Goal: Task Accomplishment & Management: Complete application form

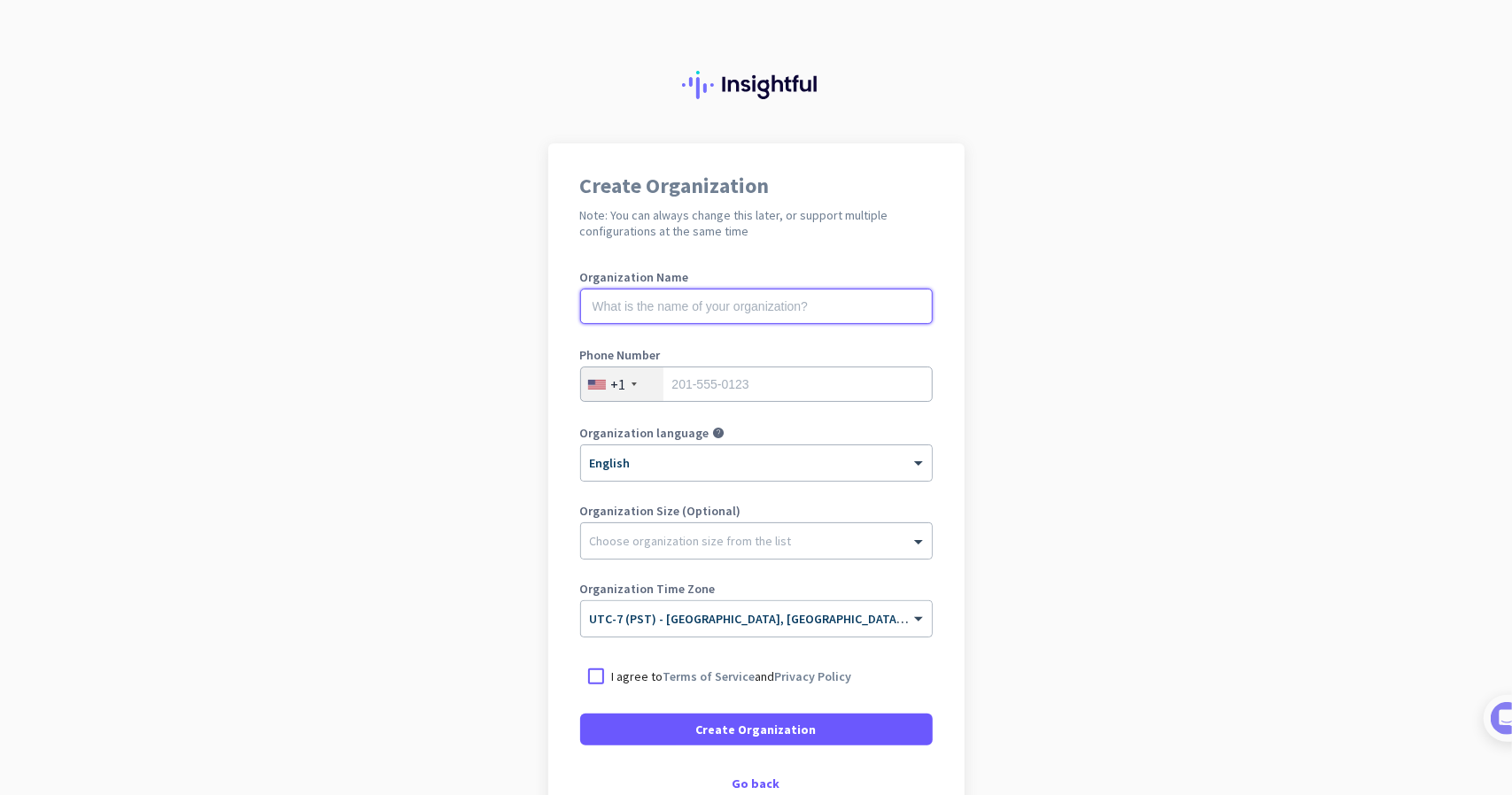
click at [651, 316] on input "text" at bounding box center [757, 306] width 353 height 35
type input "m"
type input "Mercor"
type input "4083904600"
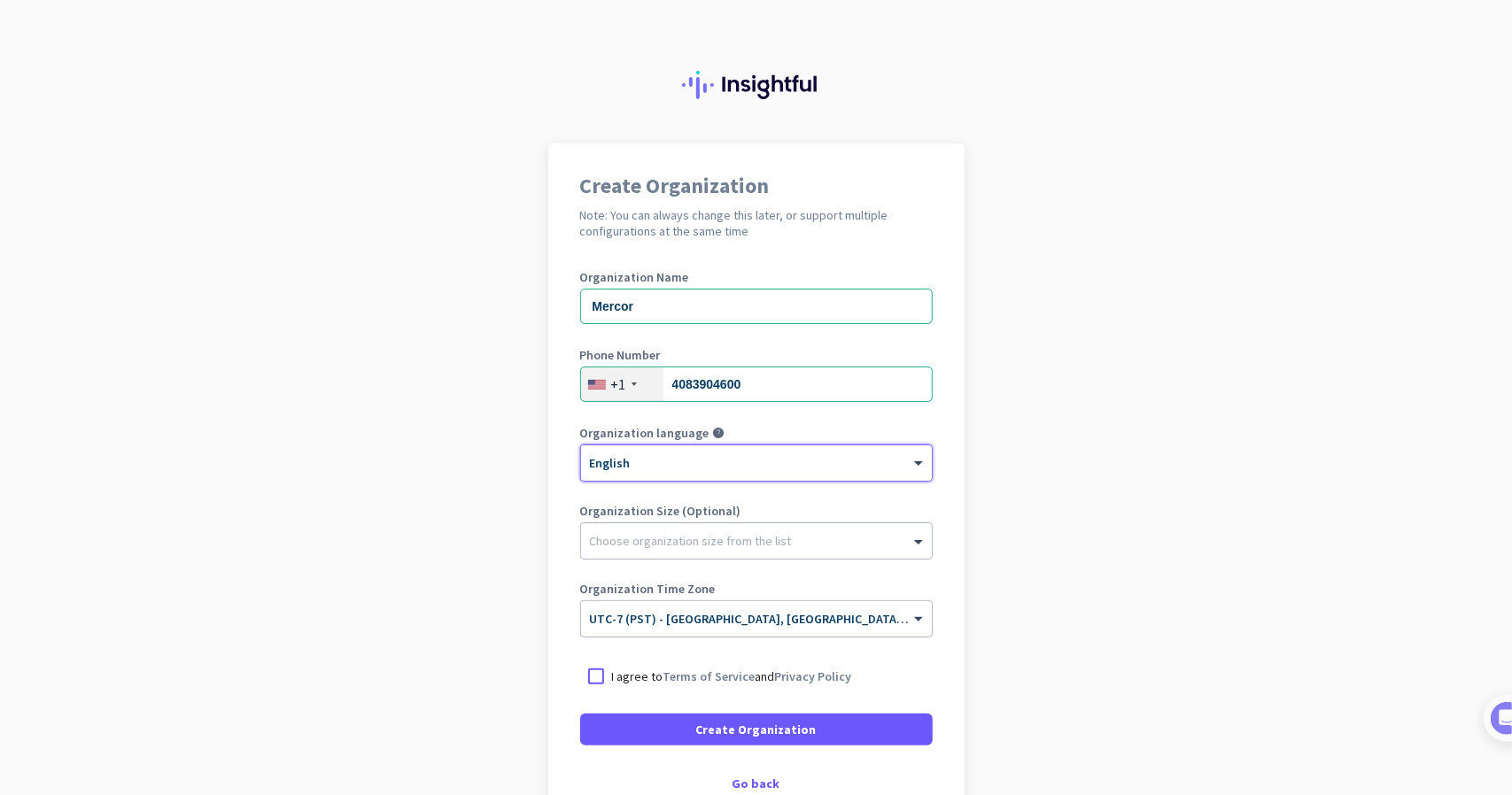
scroll to position [115, 0]
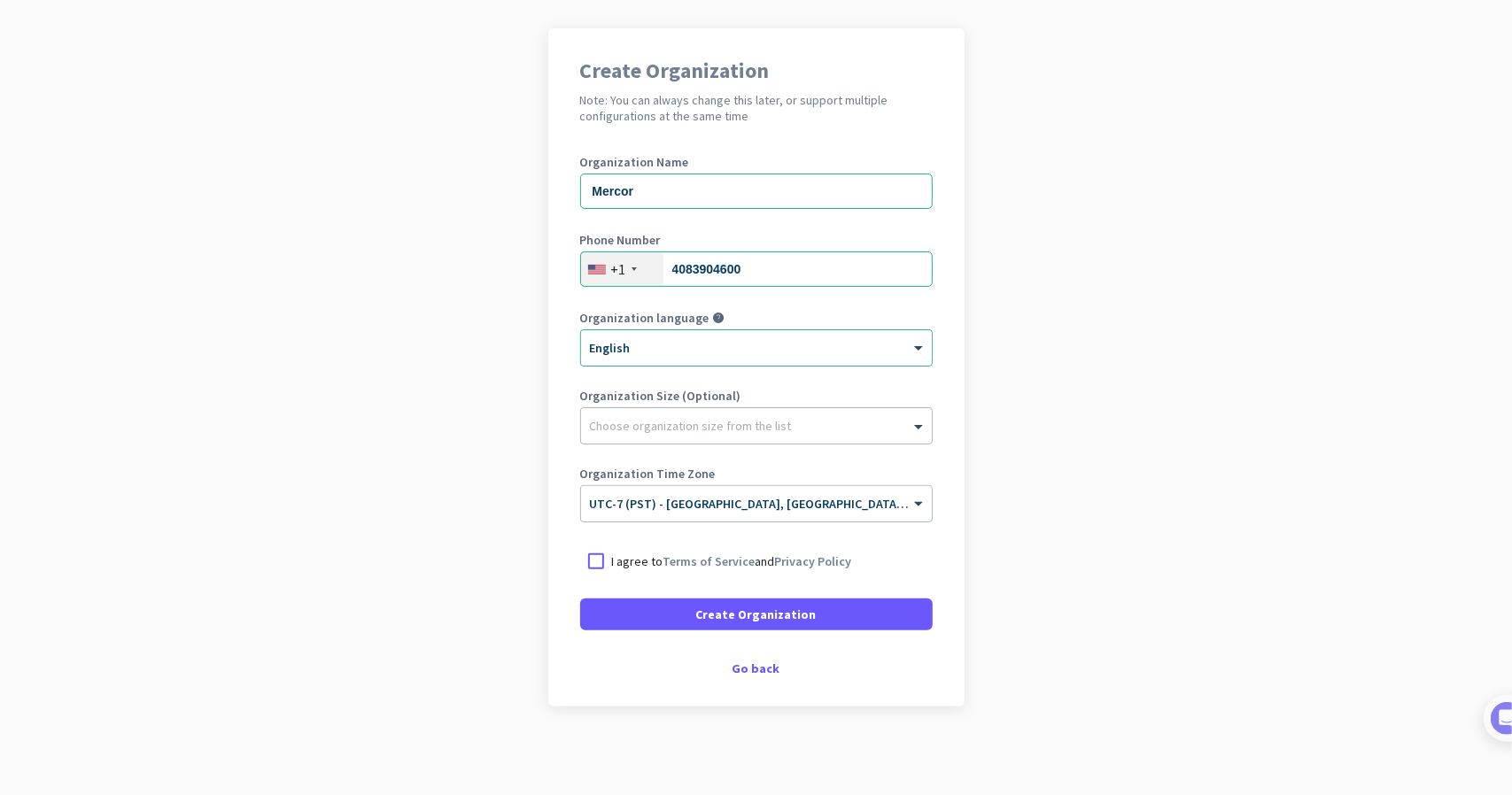
click at [469, 508] on app-onboarding-organization "Create Organization Note: You can always change this later, or support multiple…" at bounding box center [756, 412] width 1512 height 767
click at [590, 562] on div at bounding box center [596, 560] width 32 height 32
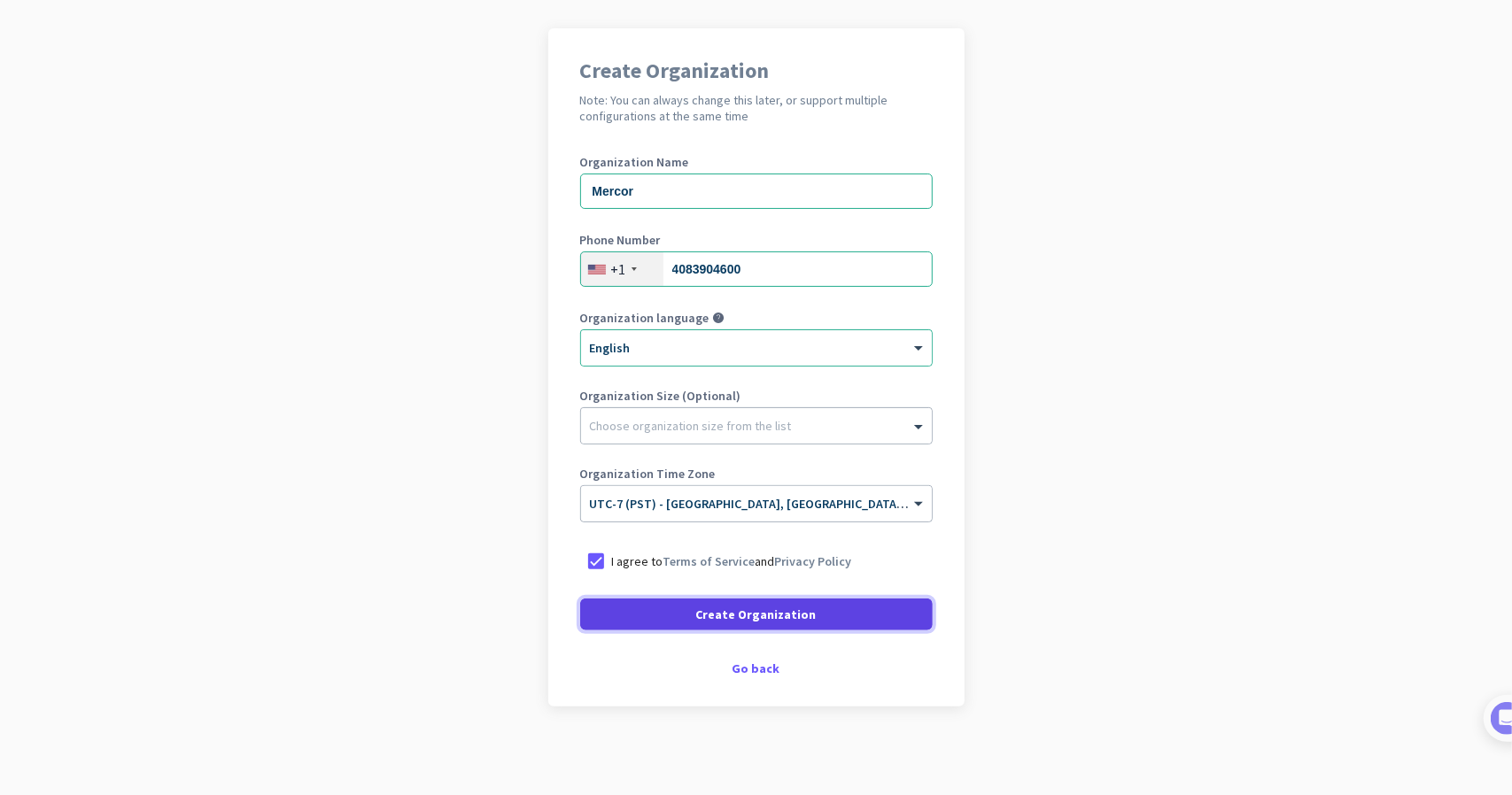
click at [660, 611] on span at bounding box center [757, 614] width 353 height 42
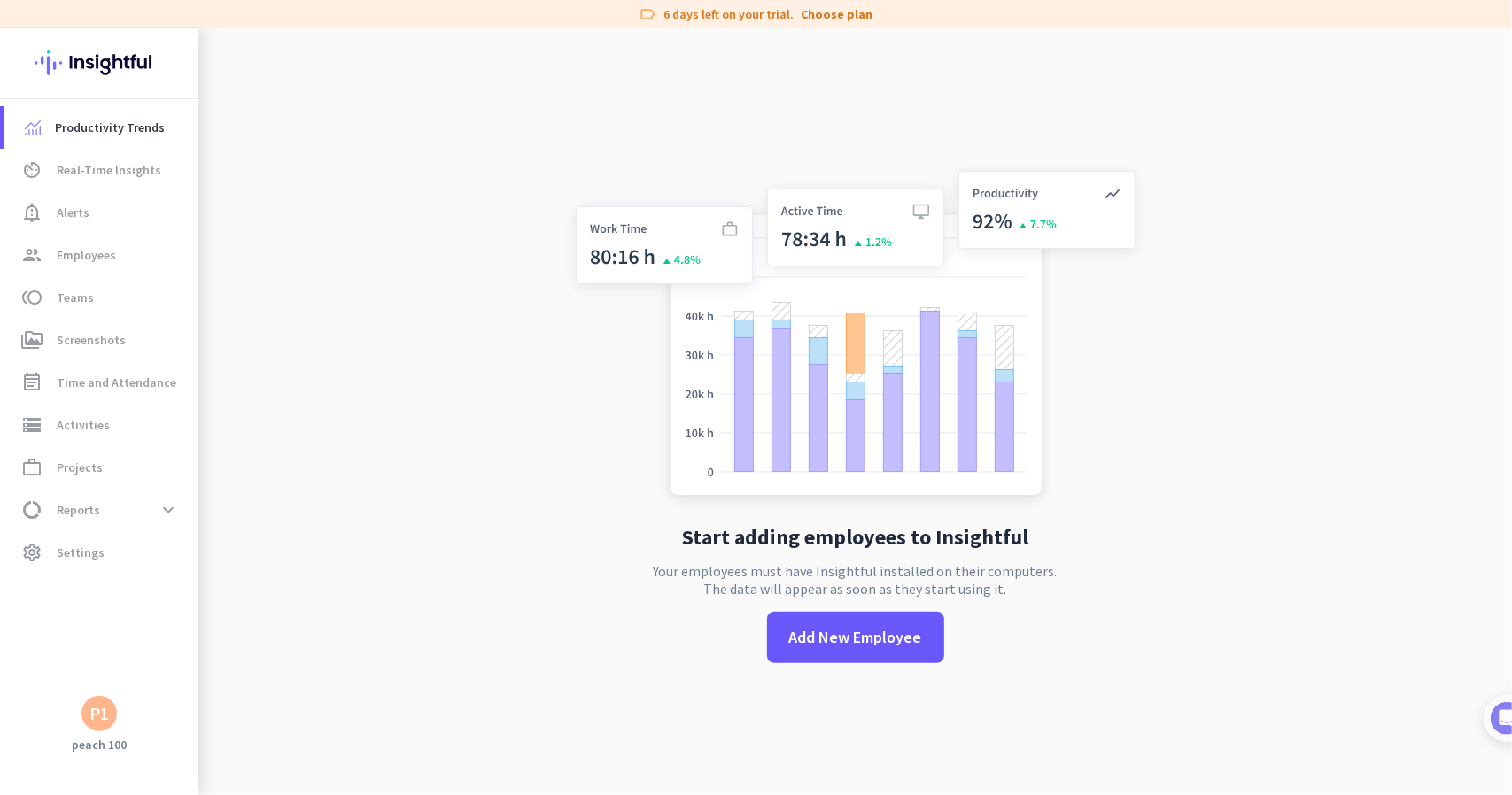
click at [94, 697] on div "P1" at bounding box center [99, 714] width 35 height 35
click at [195, 664] on span "Sign out" at bounding box center [193, 679] width 135 height 32
